Goal: Transaction & Acquisition: Purchase product/service

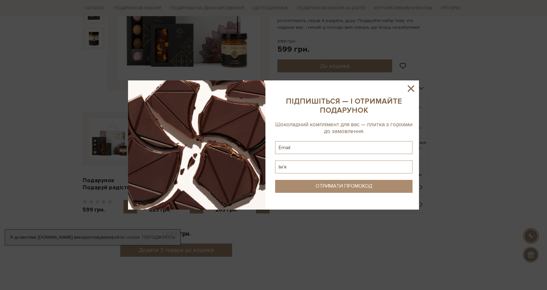
scroll to position [162, 0]
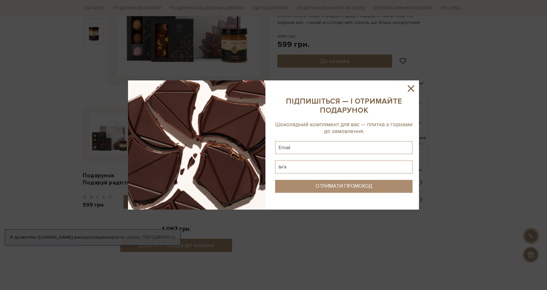
click at [411, 86] on icon at bounding box center [410, 88] width 11 height 11
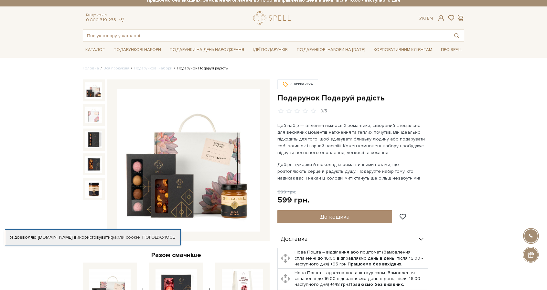
scroll to position [0, 0]
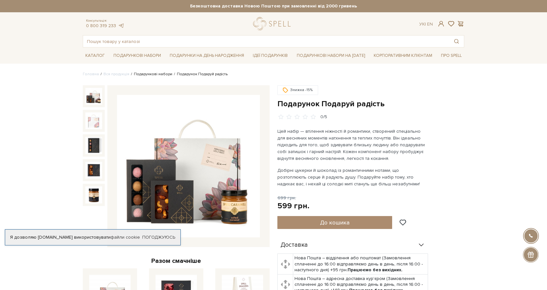
click at [139, 73] on link "Подарункові набори" at bounding box center [153, 74] width 38 height 5
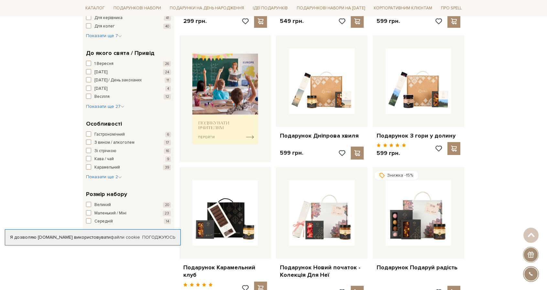
scroll to position [226, 0]
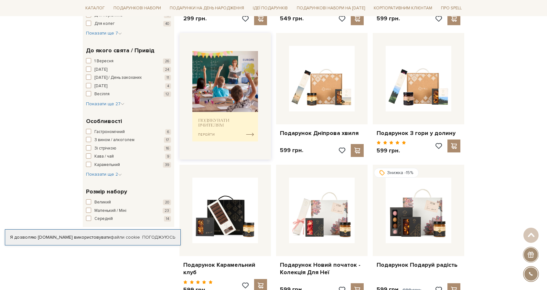
click at [249, 133] on img at bounding box center [225, 96] width 66 height 91
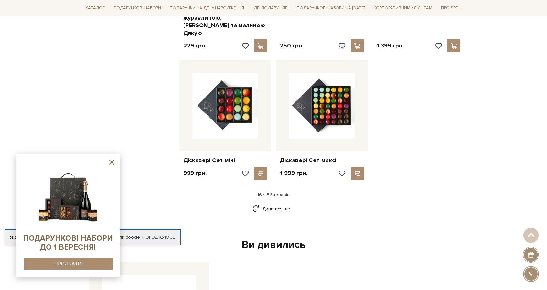
scroll to position [776, 0]
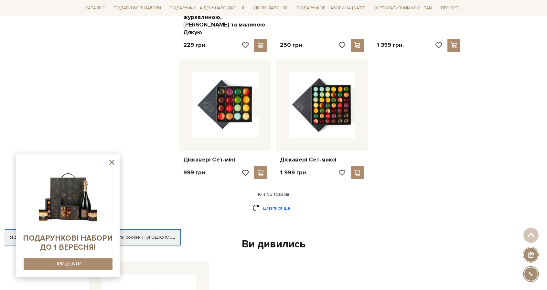
drag, startPoint x: 283, startPoint y: 195, endPoint x: 290, endPoint y: 195, distance: 7.1
click at [283, 203] on link "Дивитися ще" at bounding box center [273, 208] width 42 height 11
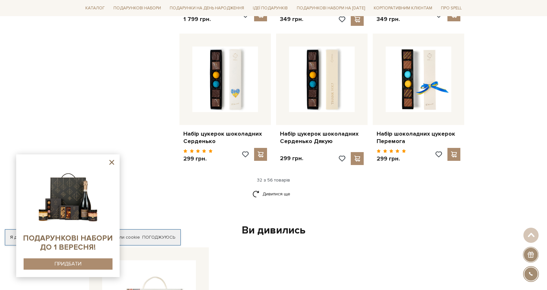
scroll to position [1584, 0]
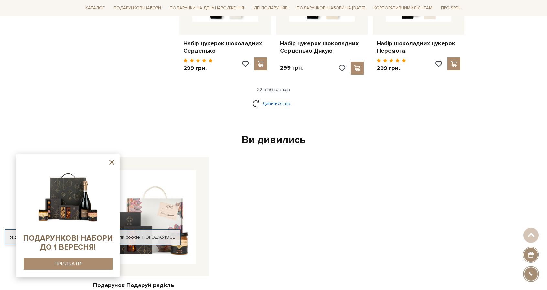
click at [282, 98] on link "Дивитися ще" at bounding box center [273, 103] width 42 height 11
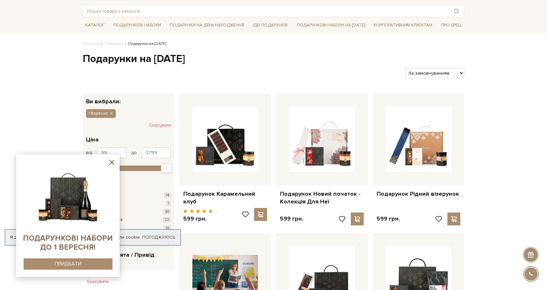
scroll to position [32, 0]
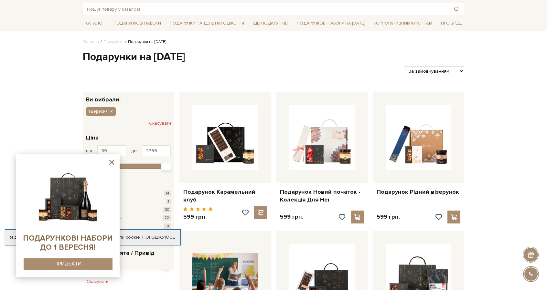
drag, startPoint x: 110, startPoint y: 162, endPoint x: 121, endPoint y: 161, distance: 10.8
click at [110, 162] on icon at bounding box center [112, 162] width 8 height 8
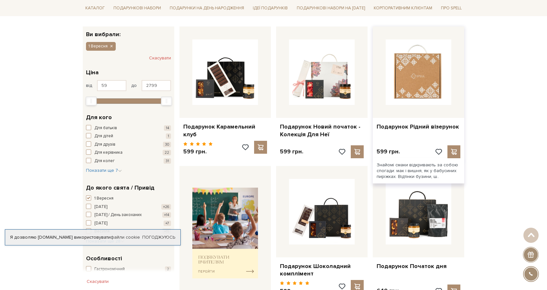
scroll to position [97, 0]
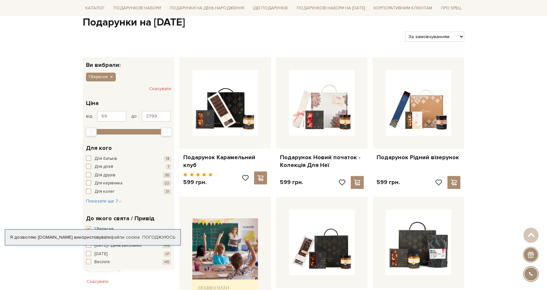
scroll to position [65, 0]
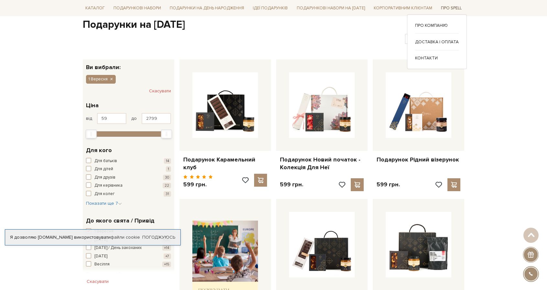
click at [452, 9] on link "Про Spell" at bounding box center [451, 8] width 26 height 10
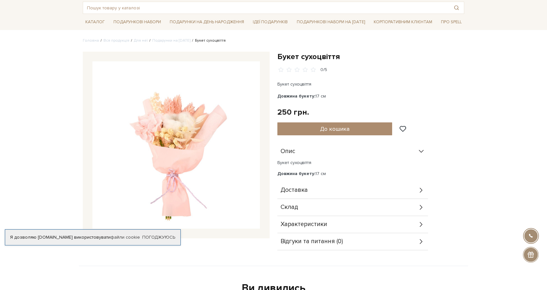
scroll to position [32, 0]
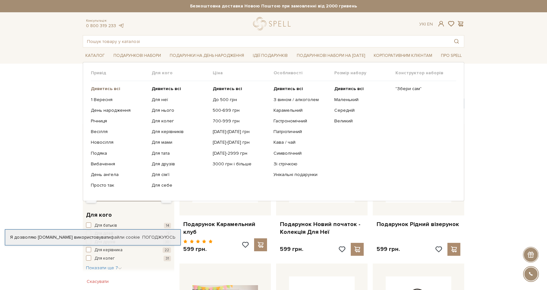
click at [106, 89] on b "Дивитись всі" at bounding box center [105, 88] width 29 height 5
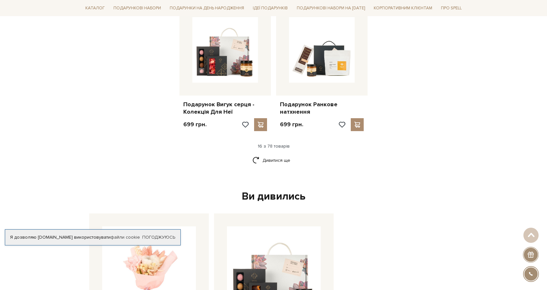
scroll to position [808, 0]
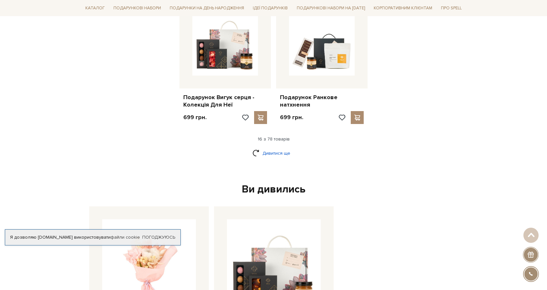
click at [272, 148] on link "Дивитися ще" at bounding box center [273, 153] width 42 height 11
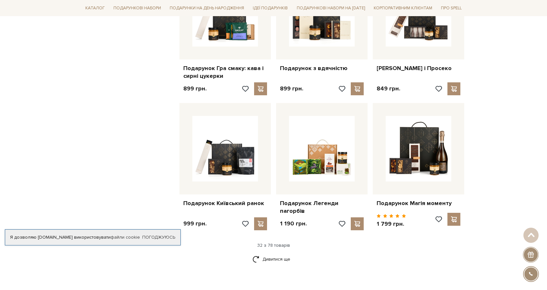
scroll to position [1422, 0]
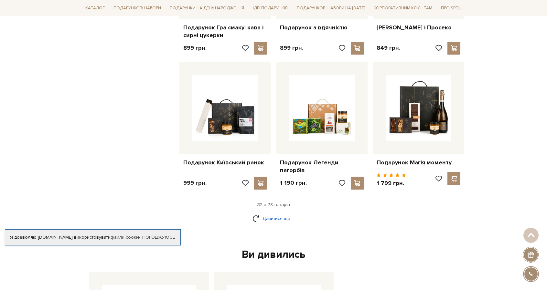
click at [284, 213] on link "Дивитися ще" at bounding box center [273, 218] width 42 height 11
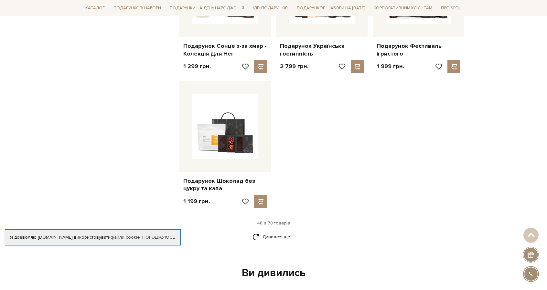
scroll to position [2230, 0]
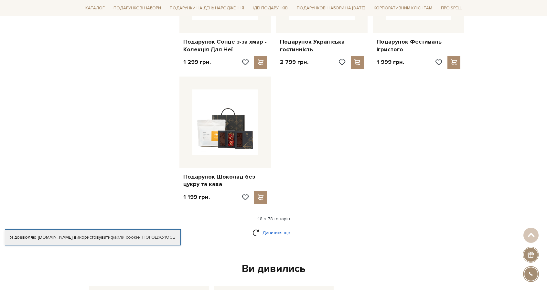
click at [275, 227] on link "Дивитися ще" at bounding box center [273, 232] width 42 height 11
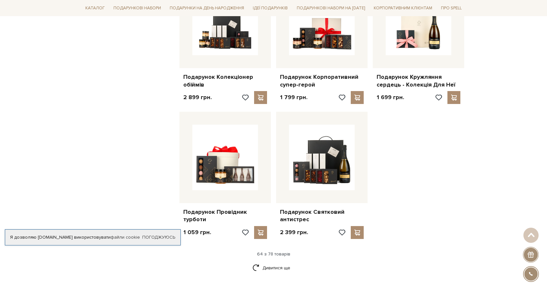
scroll to position [2909, 0]
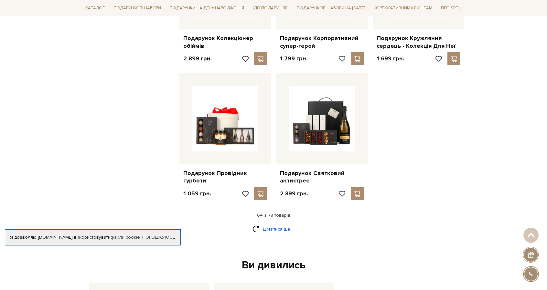
click at [275, 224] on link "Дивитися ще" at bounding box center [273, 229] width 42 height 11
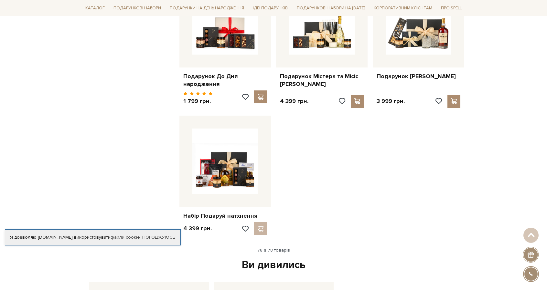
scroll to position [3555, 0]
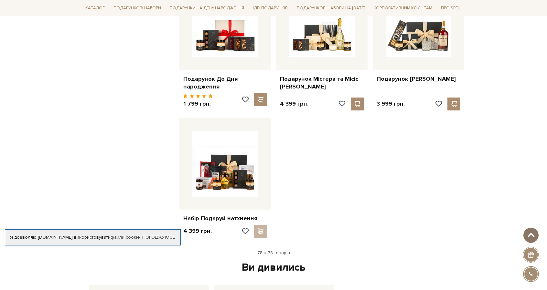
click at [532, 235] on span at bounding box center [531, 235] width 11 height 5
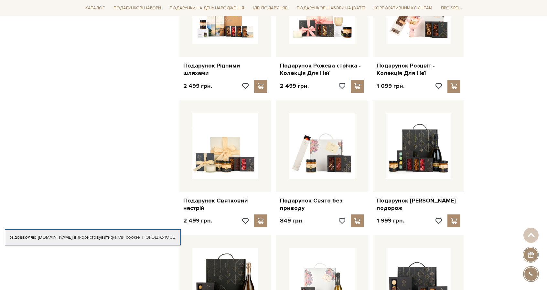
scroll to position [0, 0]
